Goal: Complete application form

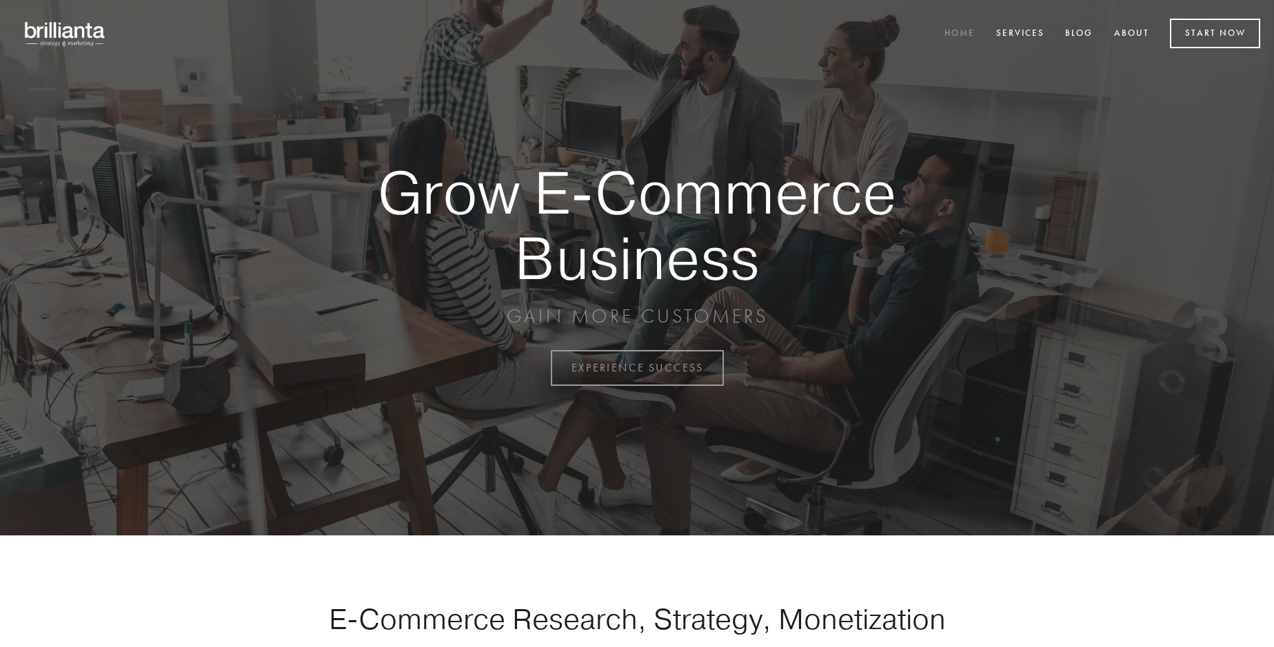
scroll to position [3614, 0]
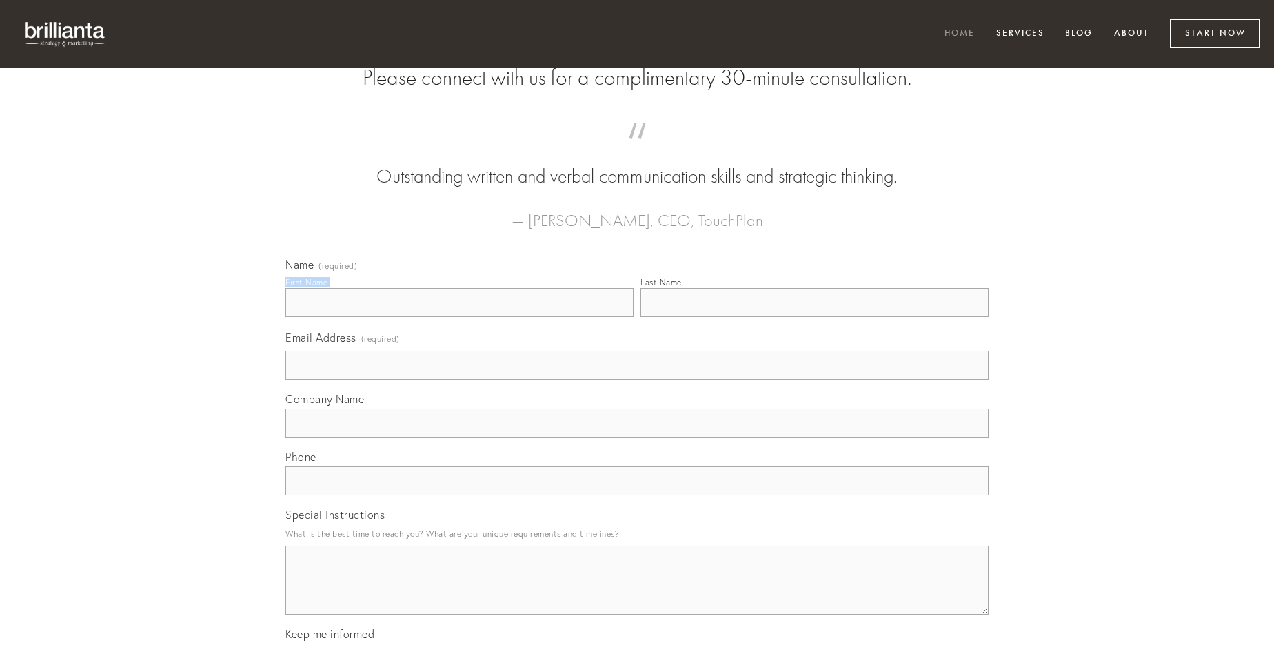
type input "[PERSON_NAME]"
click at [814, 317] on input "Last Name" at bounding box center [815, 302] width 348 height 29
type input "[PERSON_NAME]"
click at [637, 380] on input "Email Address (required)" at bounding box center [636, 365] width 703 height 29
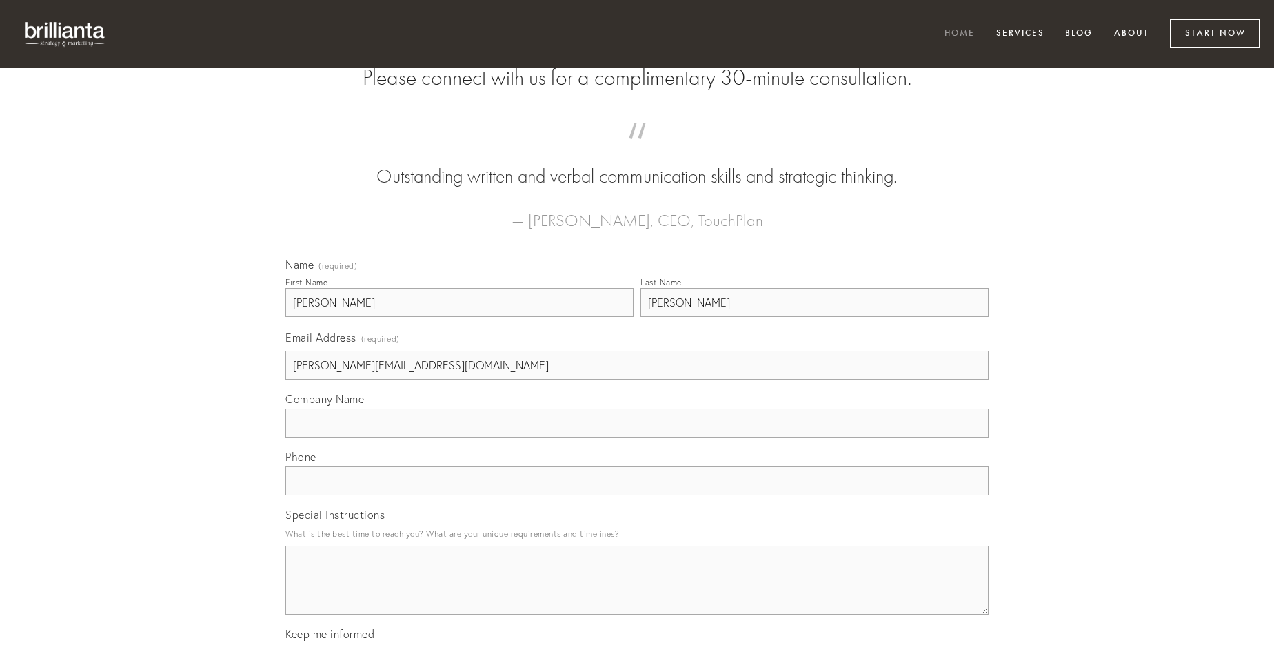
type input "[PERSON_NAME][EMAIL_ADDRESS][DOMAIN_NAME]"
click at [637, 438] on input "Company Name" at bounding box center [636, 423] width 703 height 29
type input "vilicus"
click at [637, 496] on input "text" at bounding box center [636, 481] width 703 height 29
click at [637, 593] on textarea "Special Instructions" at bounding box center [636, 580] width 703 height 69
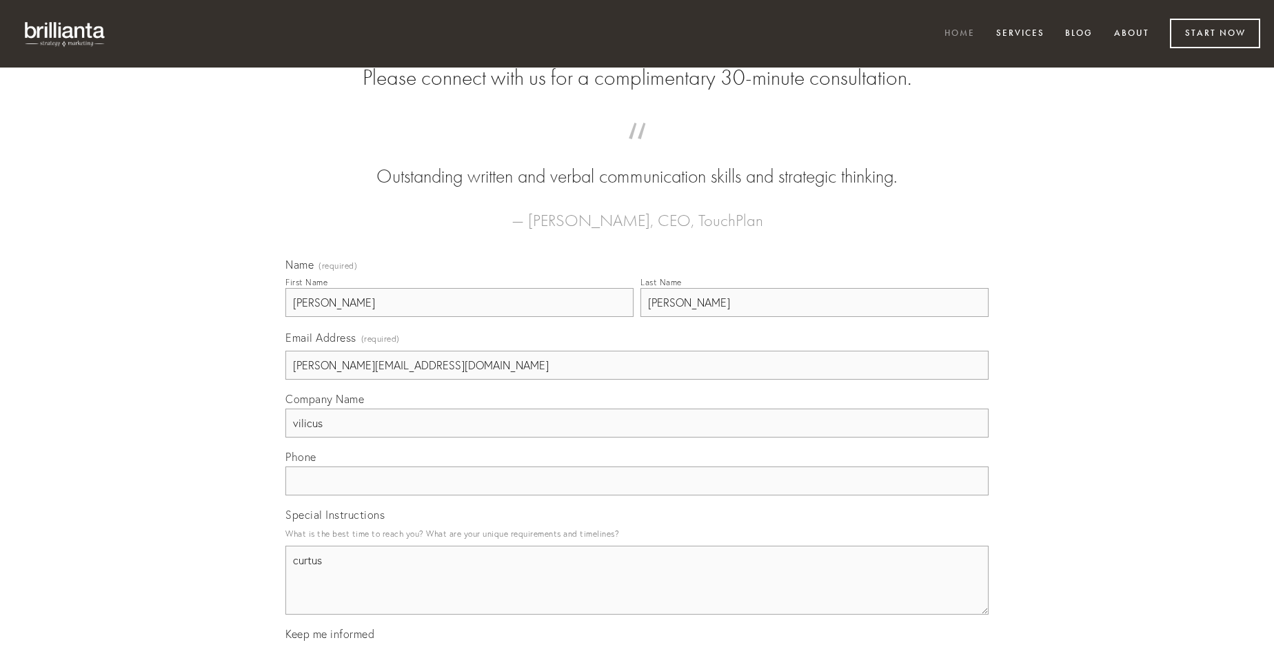
type textarea "curtus"
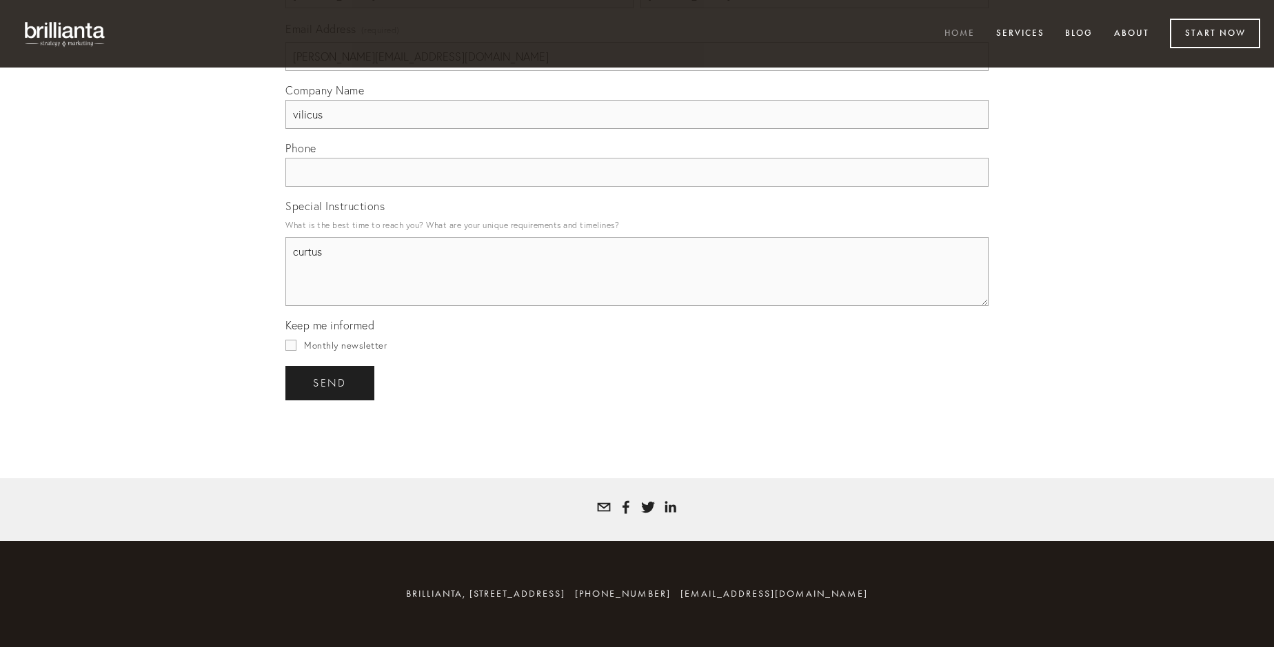
click at [331, 383] on span "send" at bounding box center [330, 383] width 34 height 12
